Goal: Find specific page/section: Find specific page/section

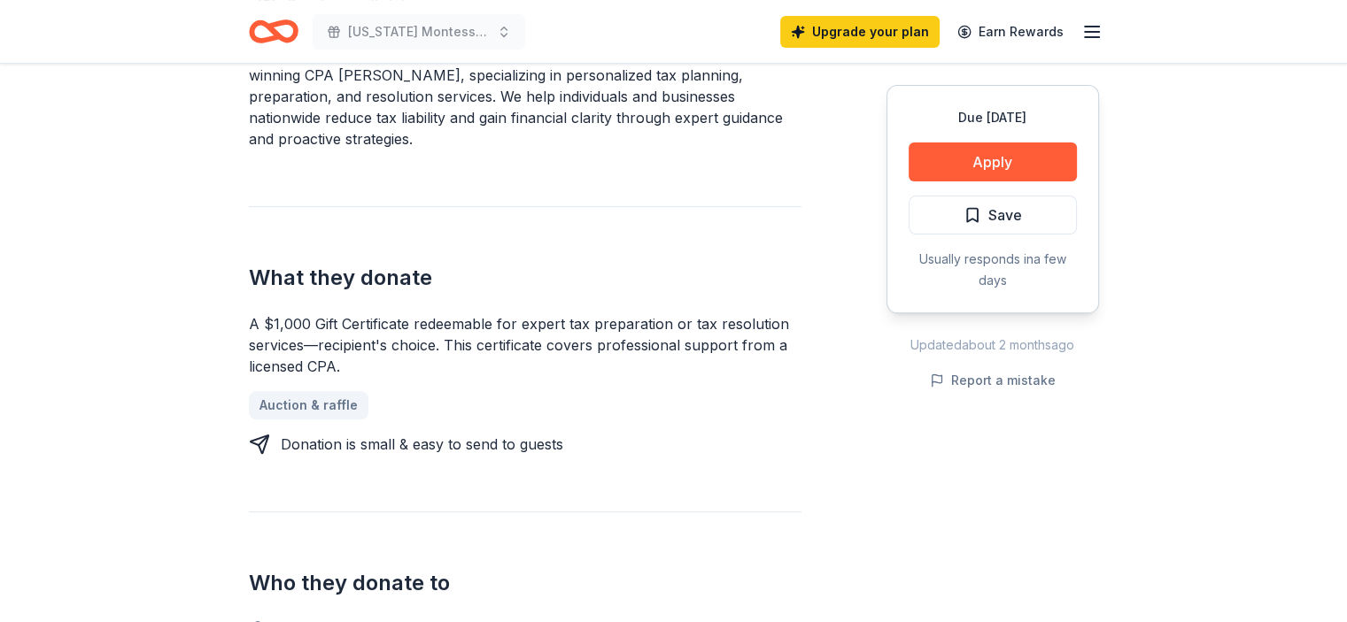
scroll to position [593, 0]
drag, startPoint x: 0, startPoint y: 0, endPoint x: 591, endPoint y: 237, distance: 637.2
click at [591, 237] on div "Donating in all states The Accounting Doctor is a premier tax and financial adv…" at bounding box center [525, 543] width 552 height 1196
click at [288, 28] on icon "Home" at bounding box center [274, 32] width 50 height 42
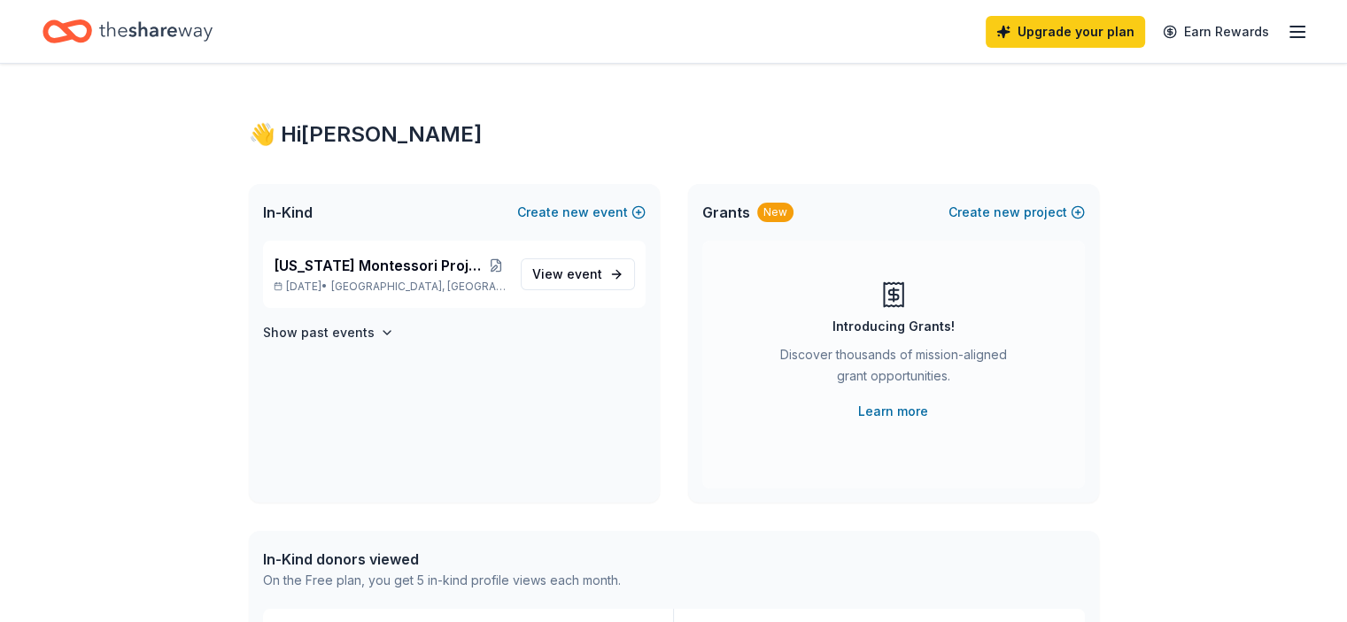
click at [195, 21] on icon "Home" at bounding box center [155, 31] width 113 height 36
click at [200, 33] on icon "Home" at bounding box center [155, 31] width 113 height 36
click at [89, 28] on icon "Home" at bounding box center [75, 31] width 27 height 18
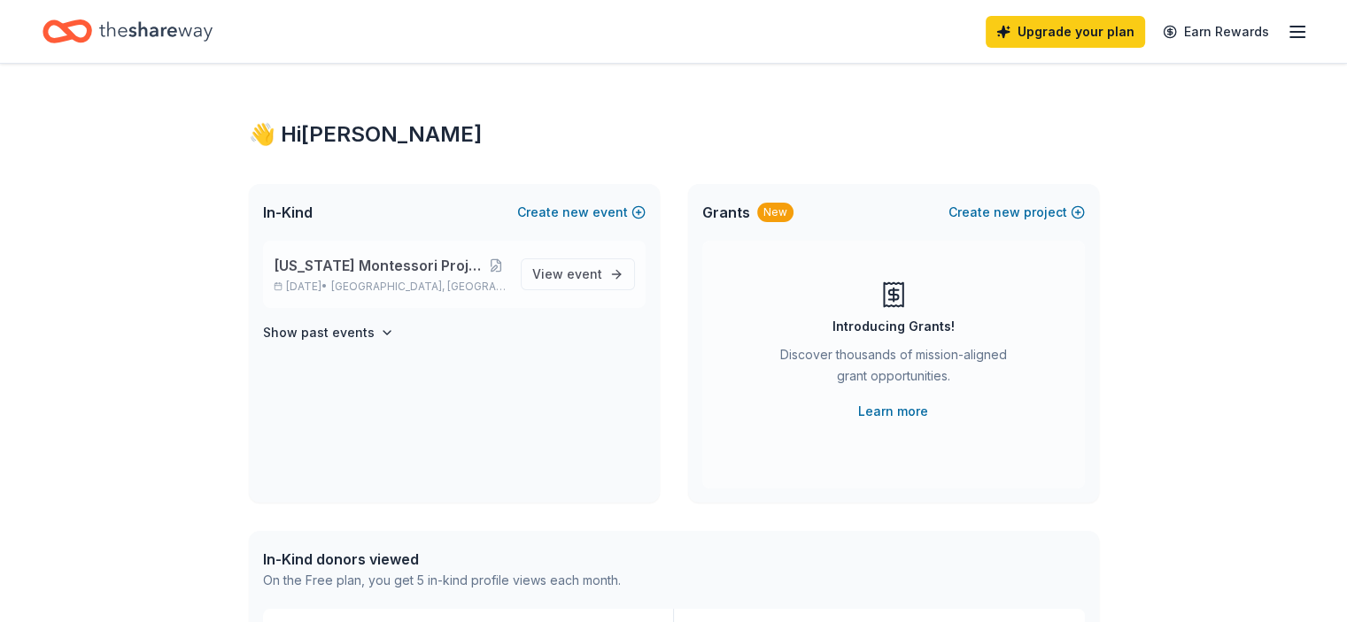
click at [372, 291] on div "[US_STATE] Montessori Project-AR Campus [DATE] [DATE] • [GEOGRAPHIC_DATA], [GEO…" at bounding box center [390, 274] width 233 height 39
click at [391, 276] on span "[US_STATE] Montessori Project-AR Campus [DATE]" at bounding box center [380, 265] width 212 height 21
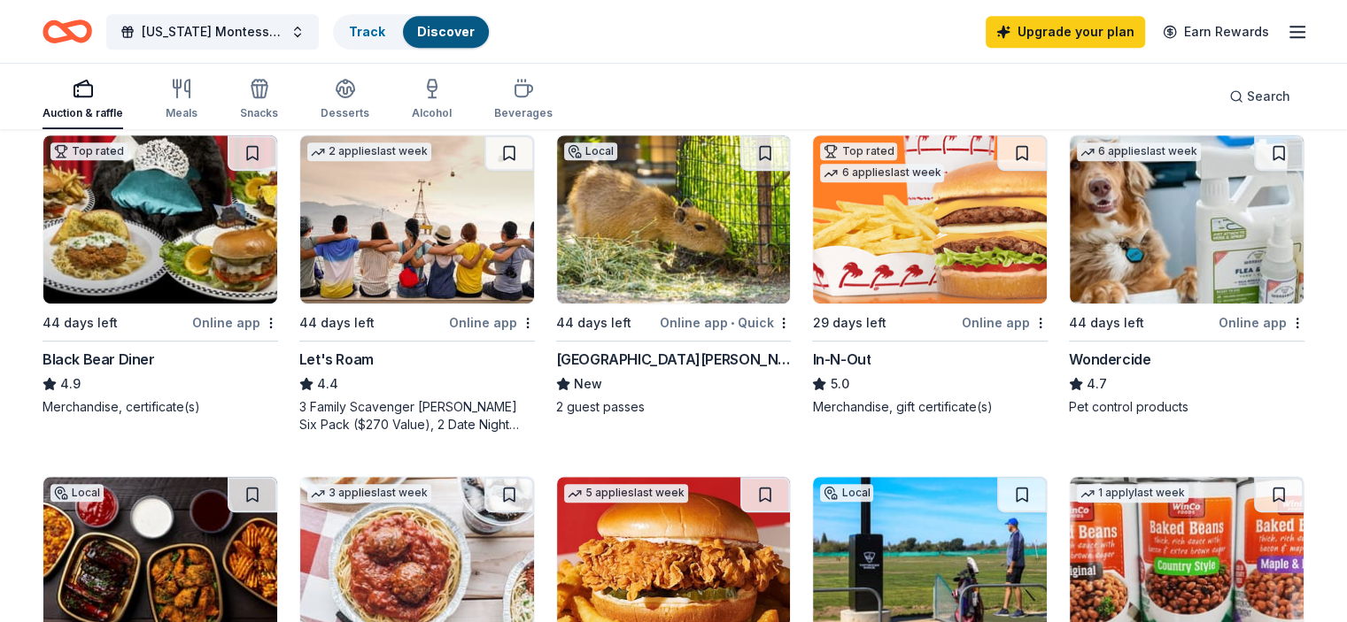
scroll to position [874, 0]
